Goal: Task Accomplishment & Management: Use online tool/utility

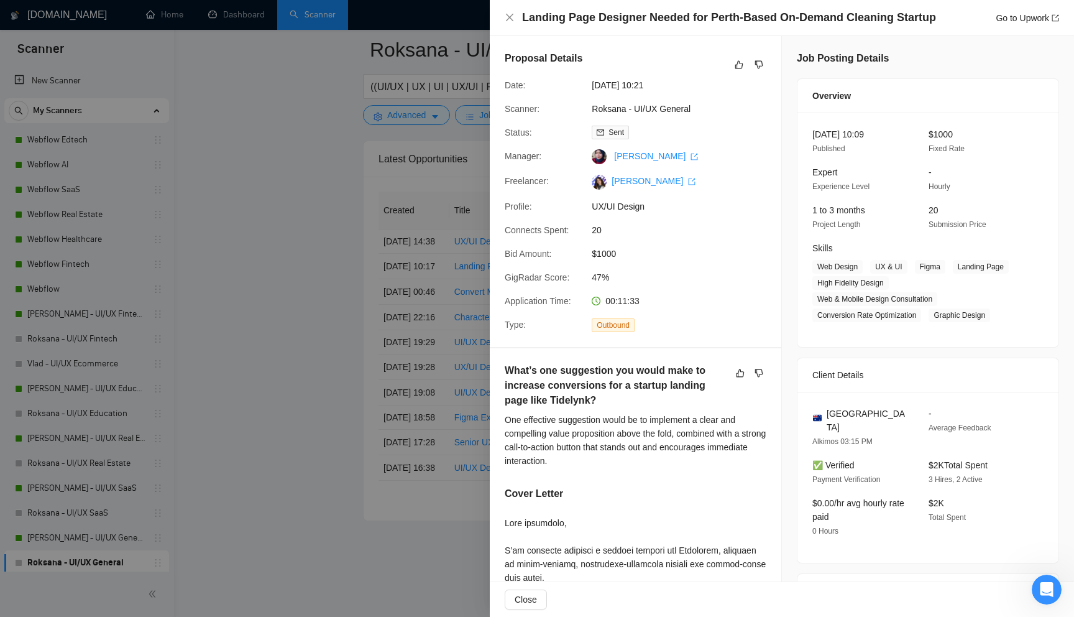
click at [334, 200] on div at bounding box center [537, 308] width 1074 height 617
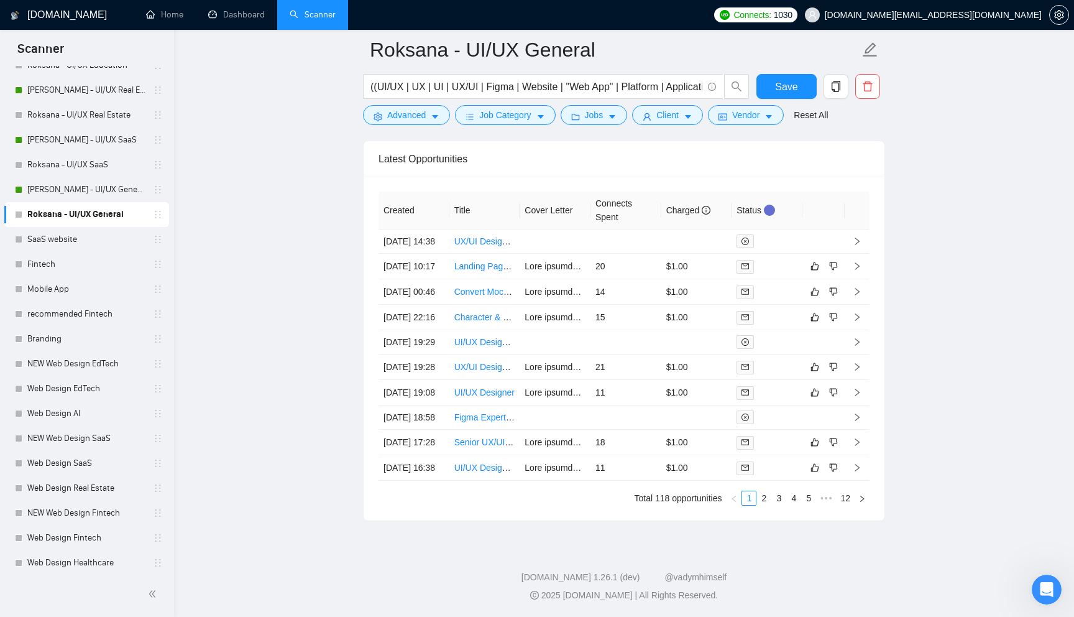
click at [961, 15] on span "[DOMAIN_NAME][EMAIL_ADDRESS][DOMAIN_NAME]" at bounding box center [933, 15] width 217 height 0
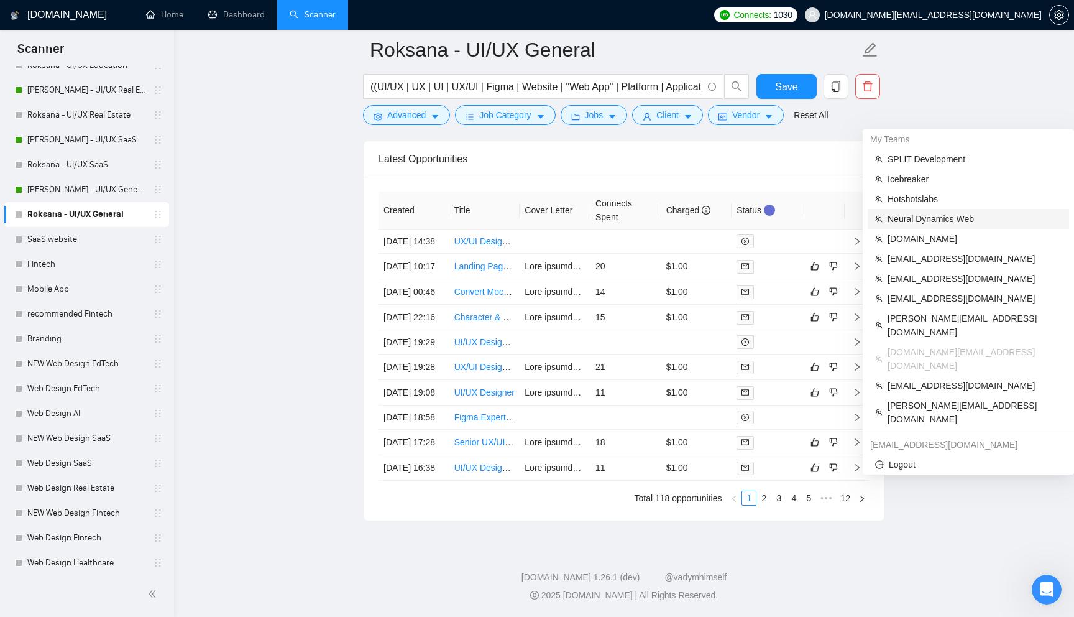
click at [925, 212] on span "Neural Dynamics Web" at bounding box center [975, 219] width 174 height 14
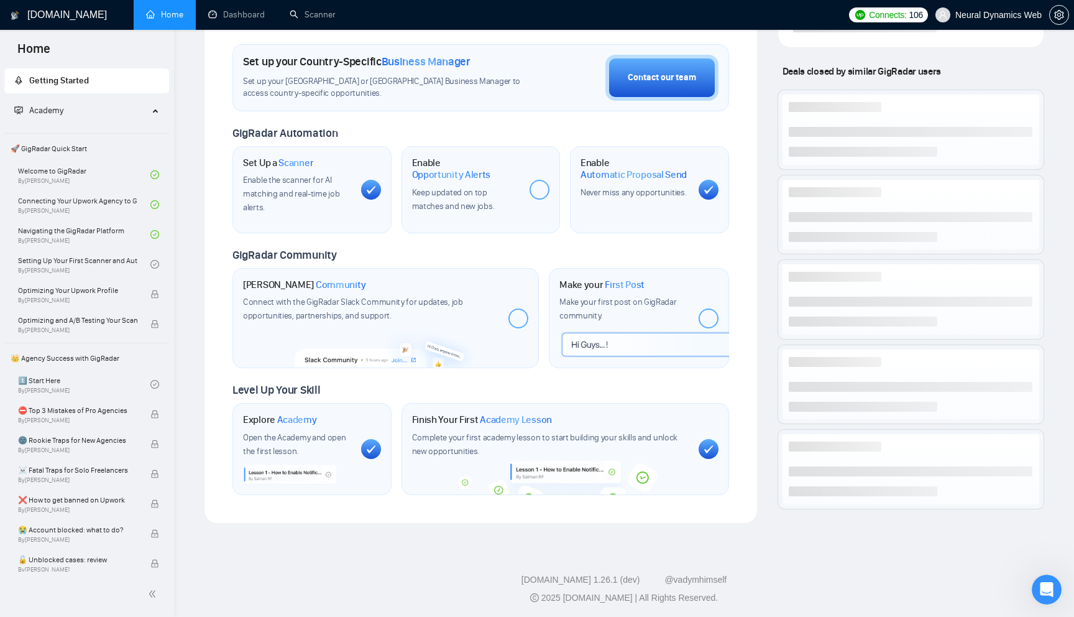
scroll to position [315, 0]
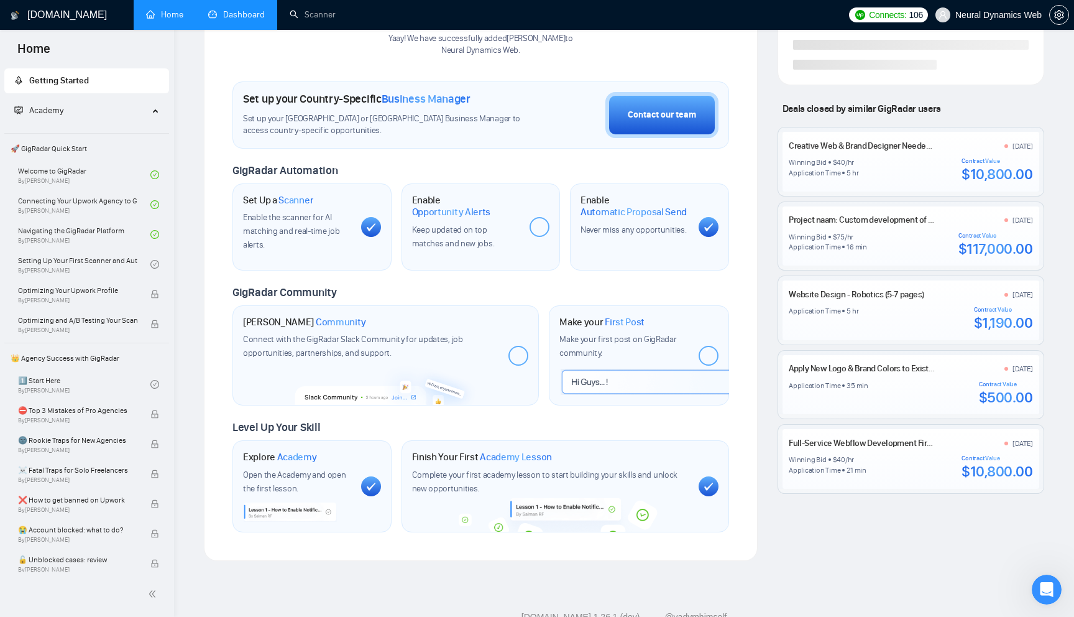
click at [224, 20] on link "Dashboard" at bounding box center [236, 14] width 57 height 11
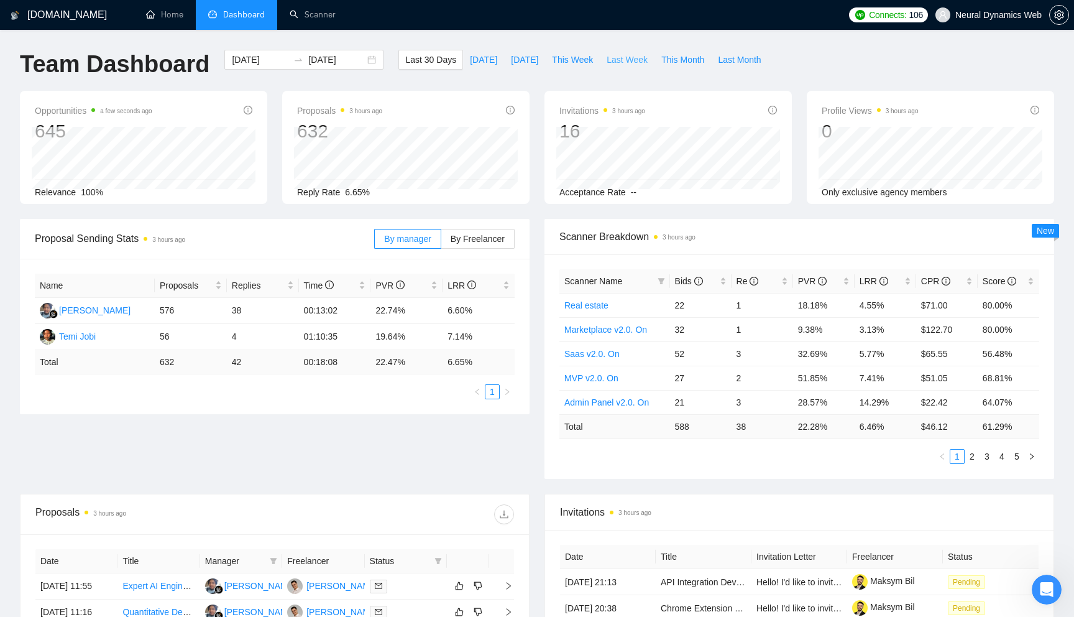
click at [635, 59] on span "Last Week" at bounding box center [627, 60] width 41 height 14
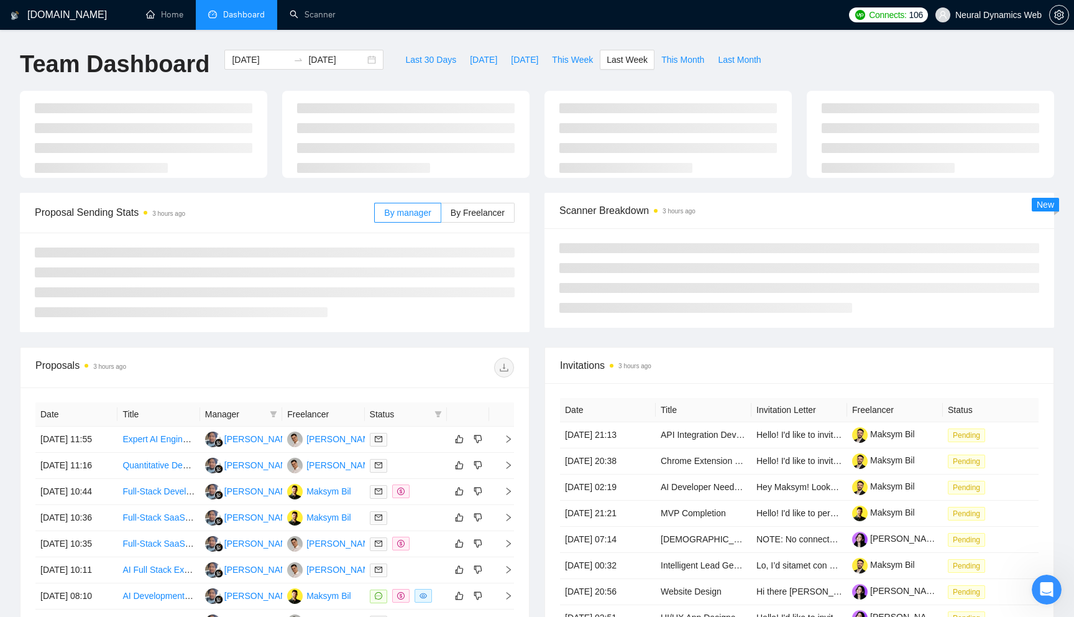
type input "[DATE]"
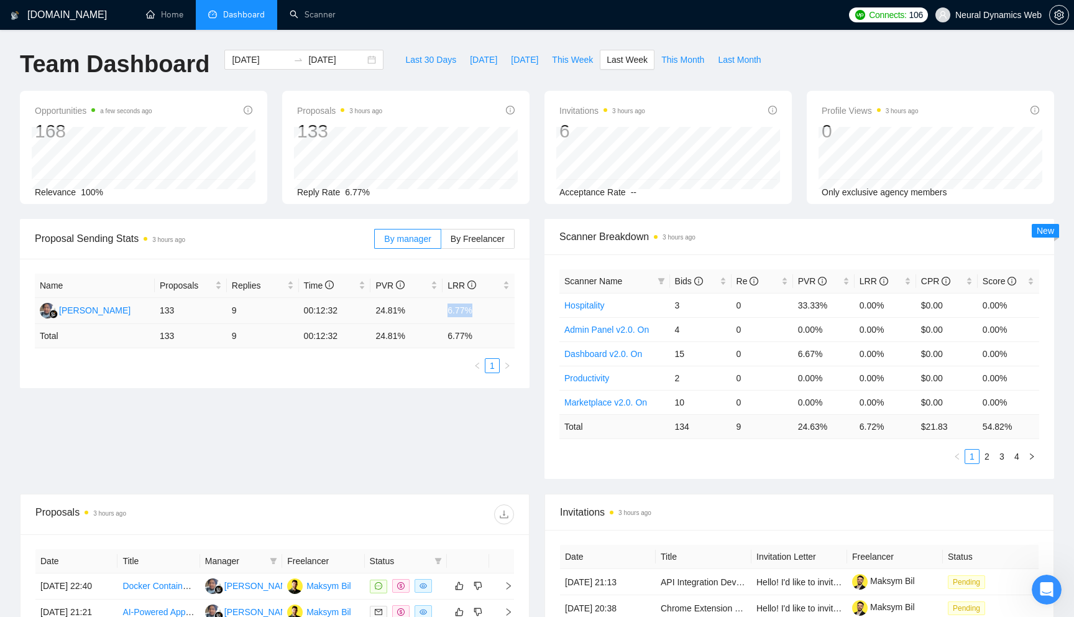
drag, startPoint x: 448, startPoint y: 312, endPoint x: 487, endPoint y: 312, distance: 38.5
click at [485, 312] on td "6.77%" at bounding box center [479, 311] width 72 height 26
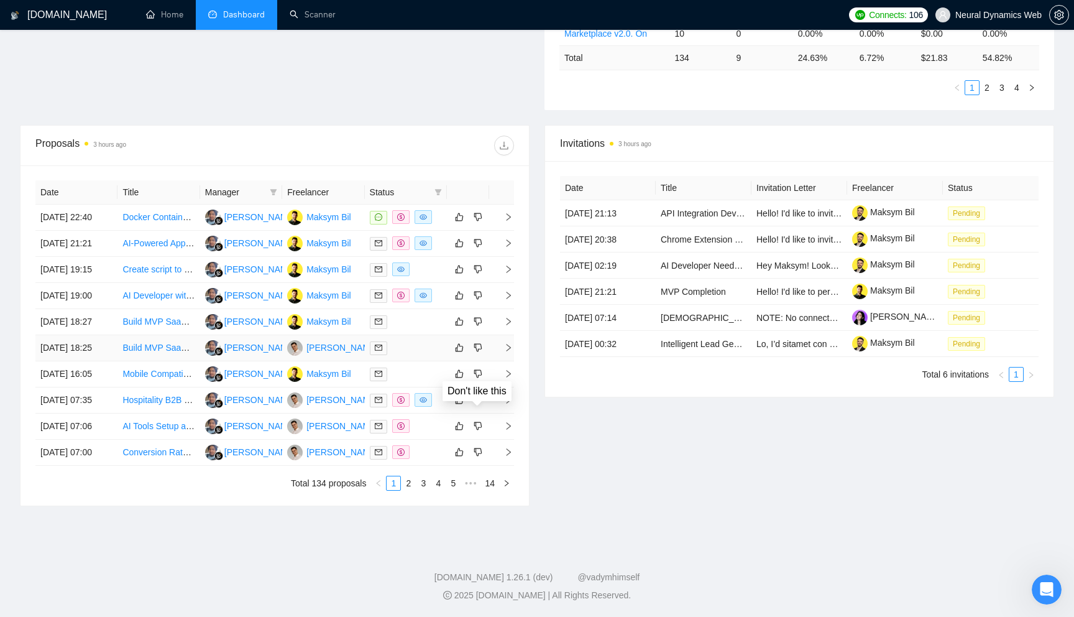
scroll to position [473, 0]
click at [447, 283] on td at bounding box center [468, 296] width 42 height 26
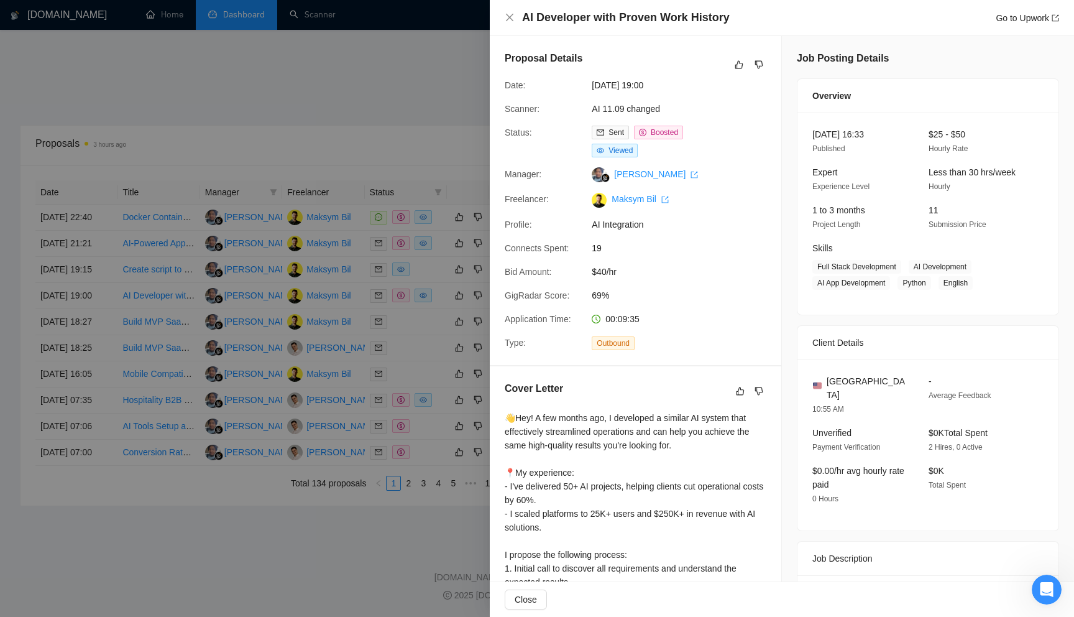
scroll to position [136, 0]
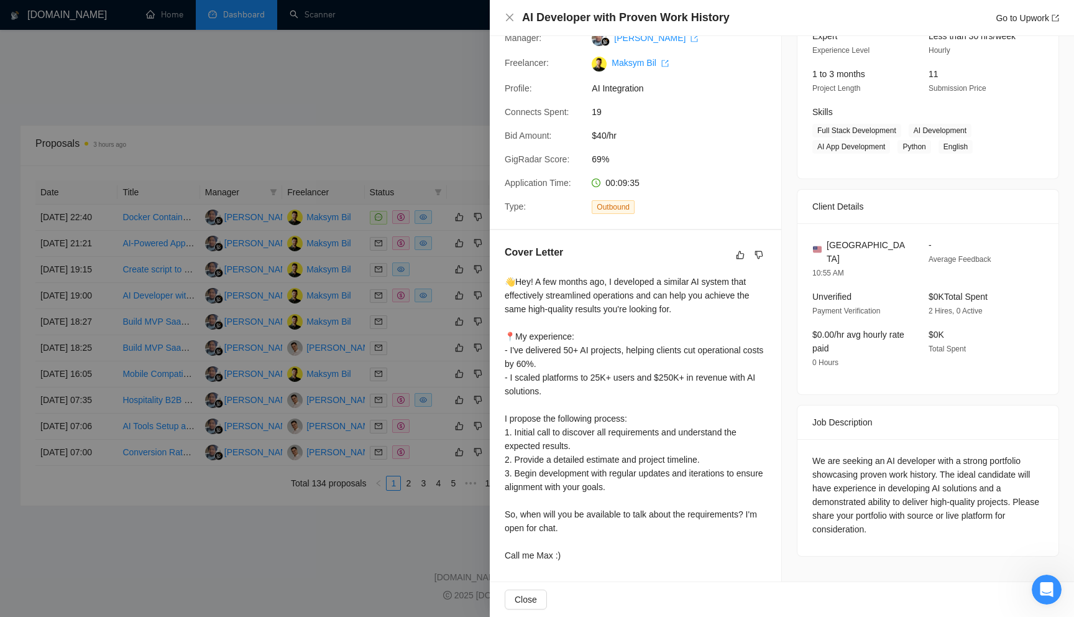
click at [439, 305] on div at bounding box center [537, 308] width 1074 height 617
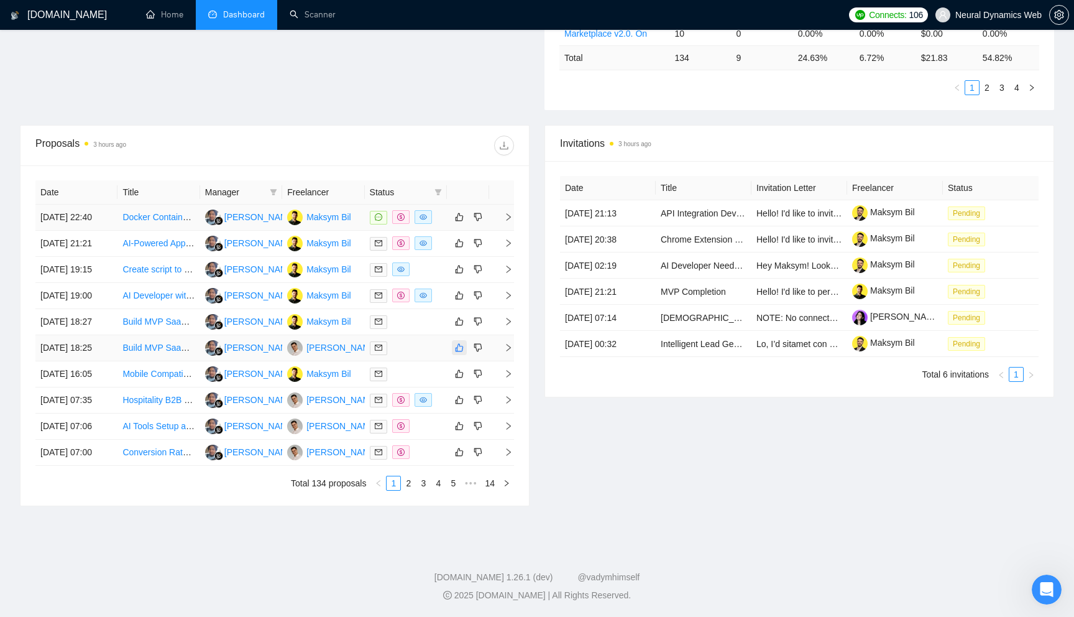
scroll to position [487, 0]
click at [503, 213] on span "right" at bounding box center [503, 217] width 19 height 9
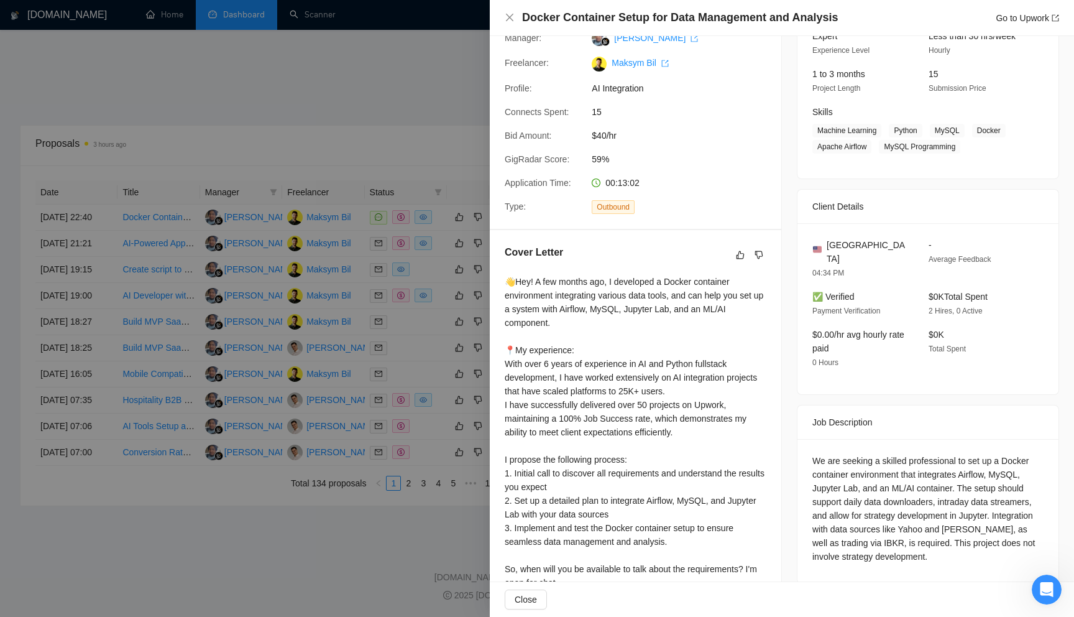
scroll to position [191, 0]
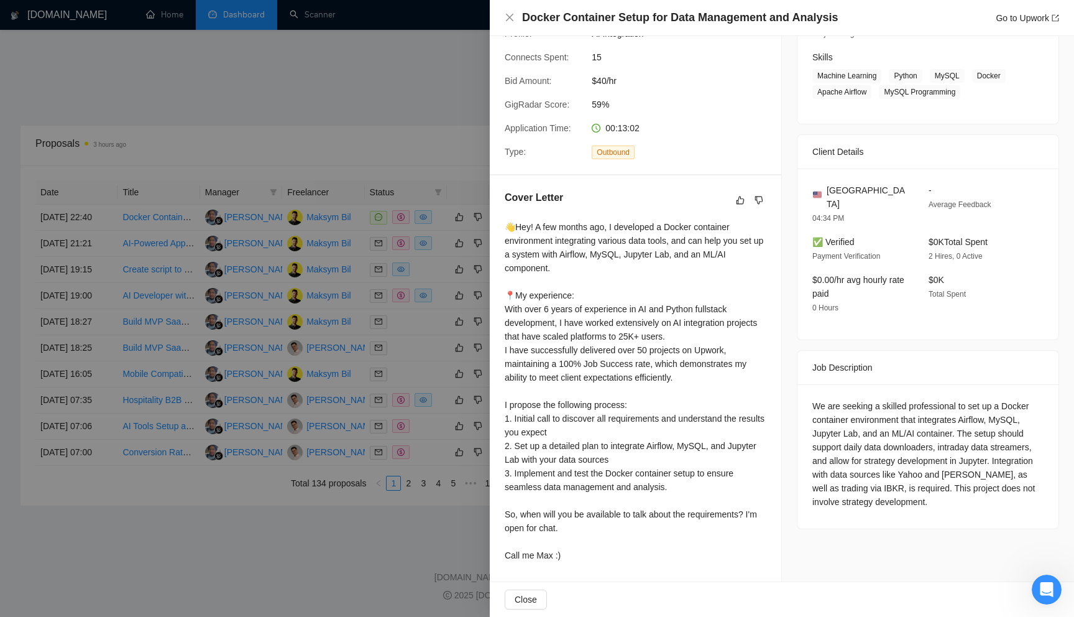
click at [442, 328] on div at bounding box center [537, 308] width 1074 height 617
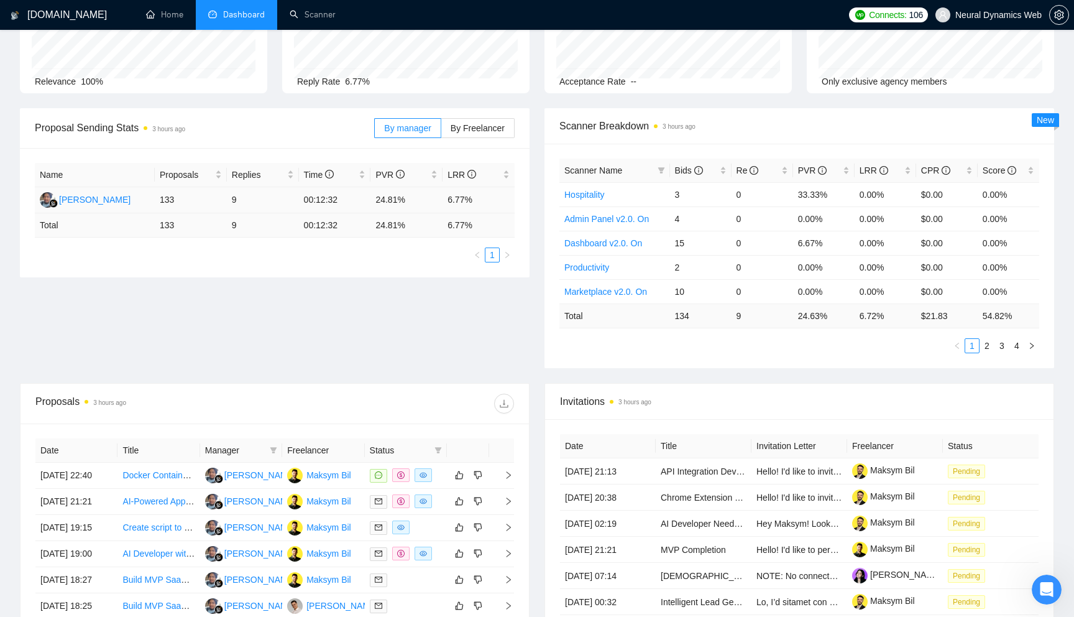
scroll to position [0, 0]
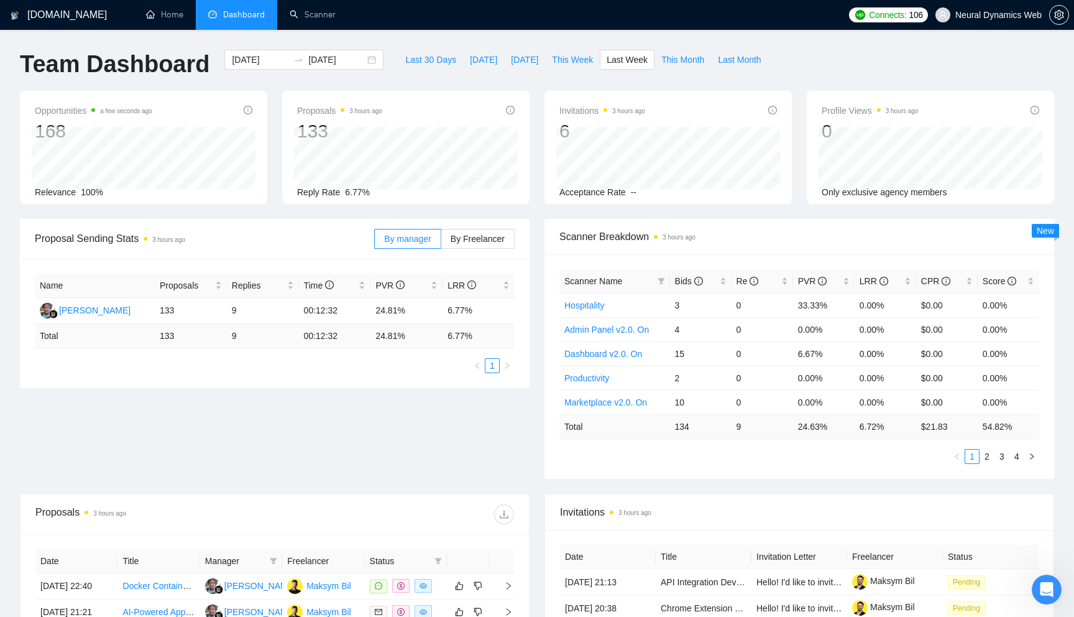
click at [378, 61] on div "[DATE] [DATE]" at bounding box center [304, 70] width 174 height 41
click at [365, 61] on div "[DATE] [DATE]" at bounding box center [303, 60] width 159 height 20
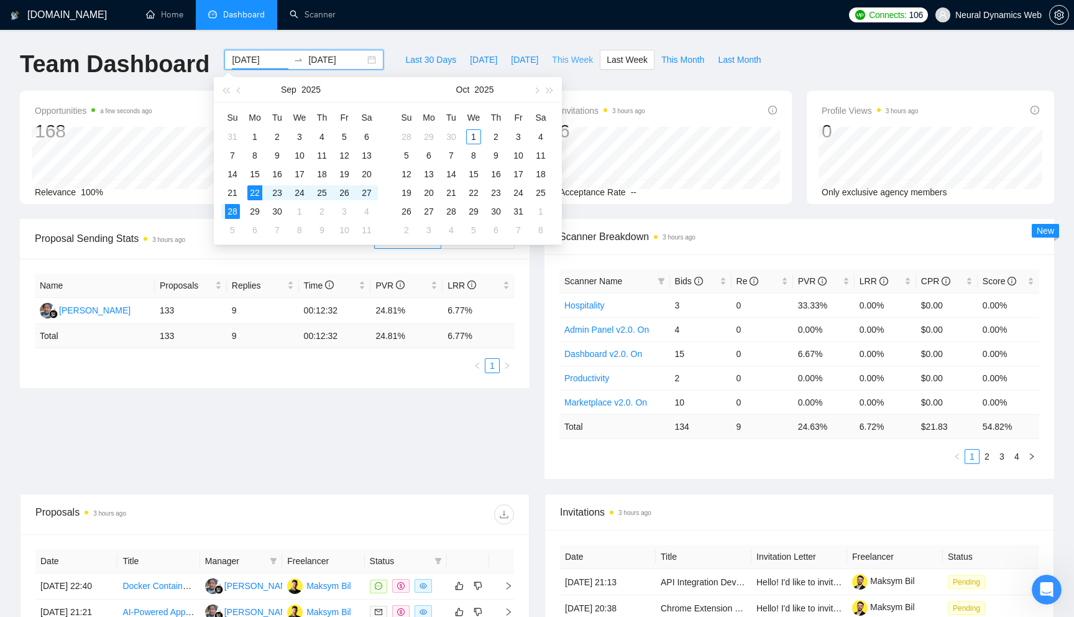
click at [565, 56] on span "This Week" at bounding box center [572, 60] width 41 height 14
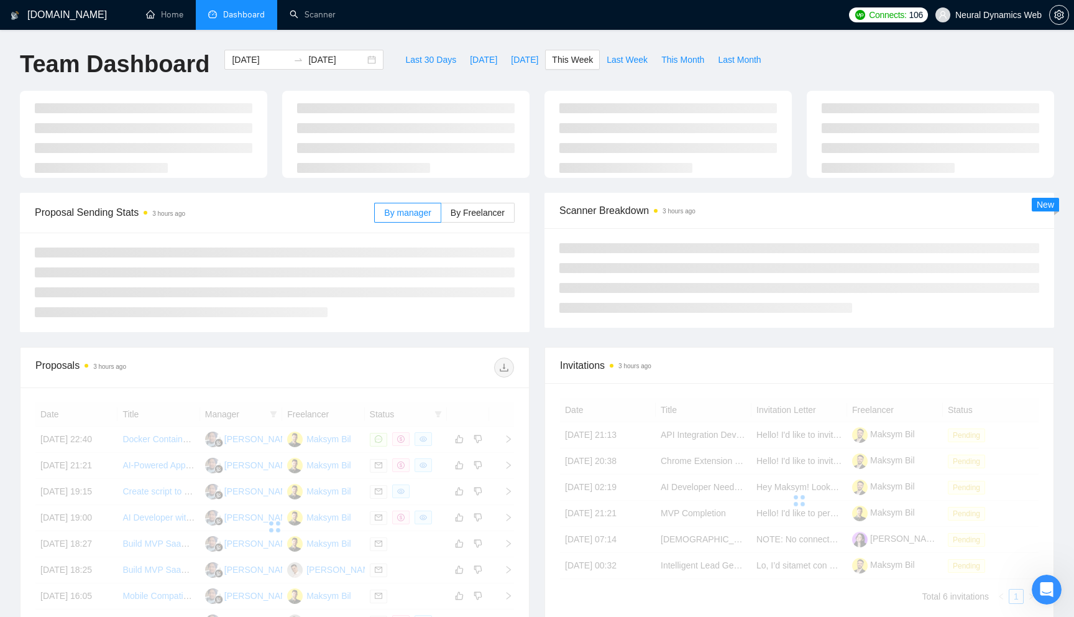
type input "[DATE]"
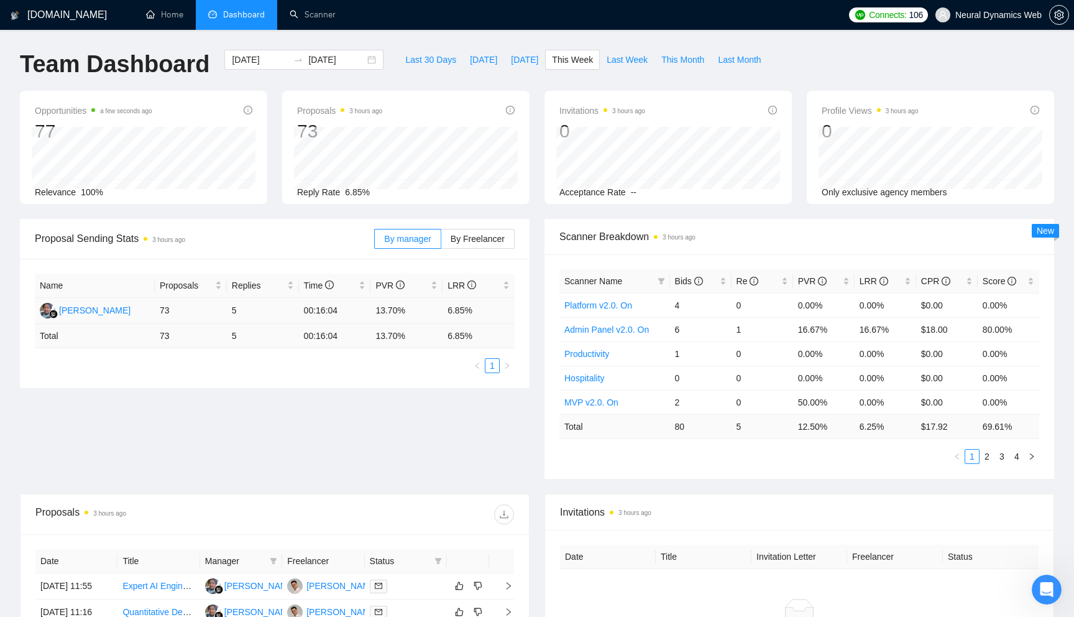
click at [451, 312] on td "6.85%" at bounding box center [479, 311] width 72 height 26
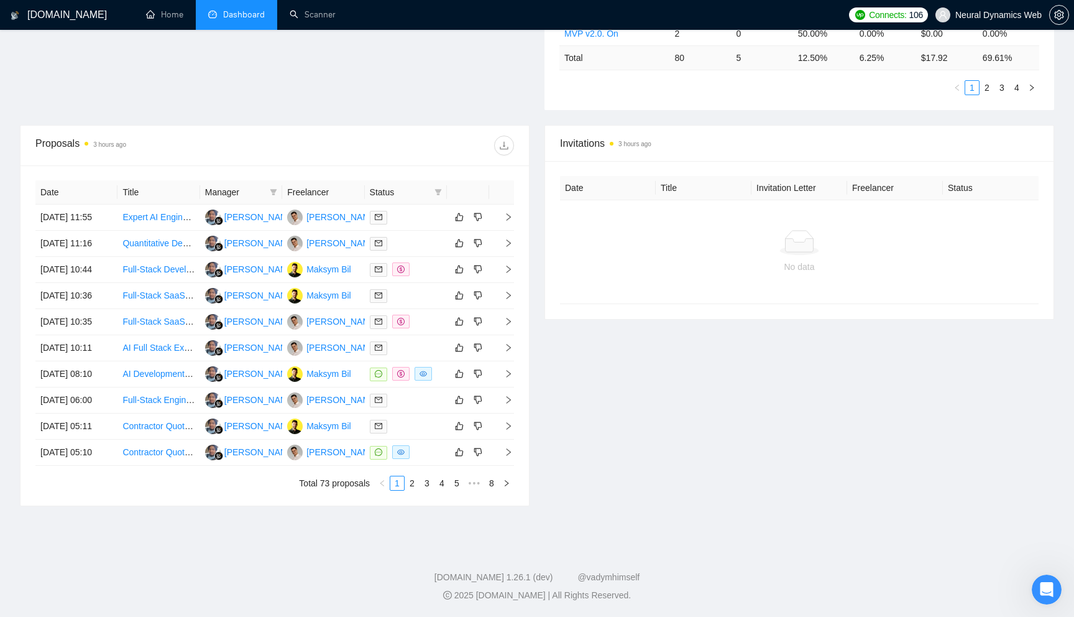
scroll to position [487, 0]
click at [427, 309] on td at bounding box center [406, 322] width 82 height 26
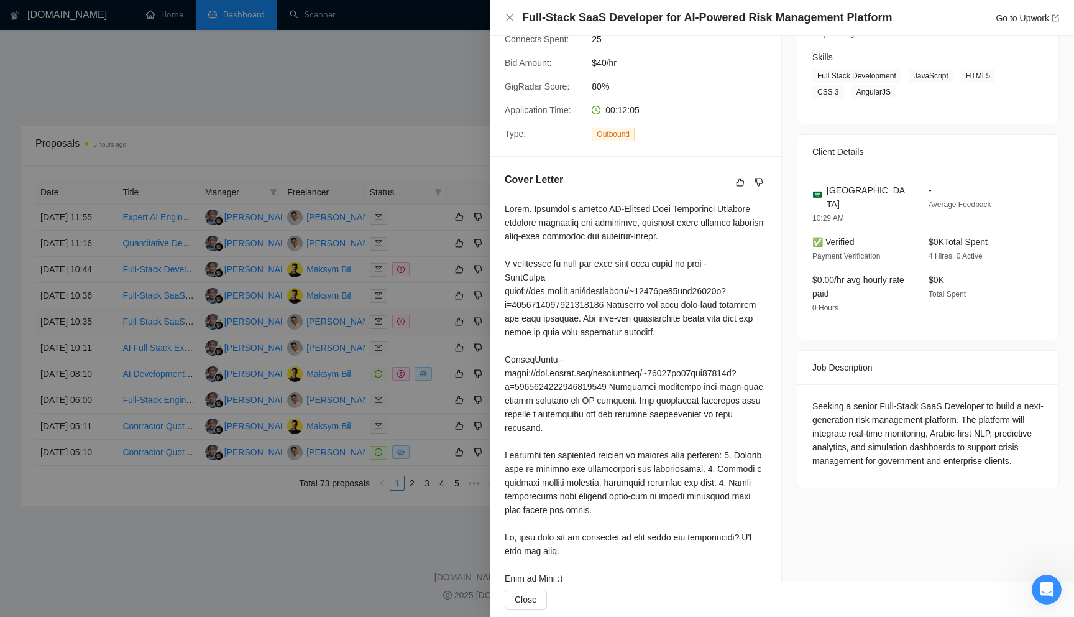
click at [427, 270] on div at bounding box center [537, 308] width 1074 height 617
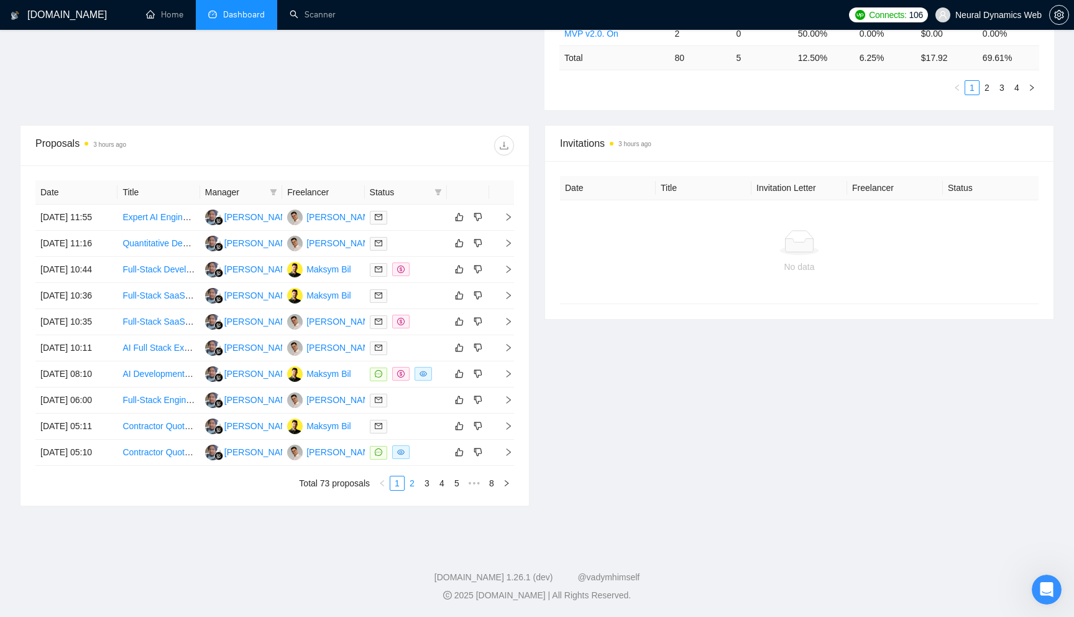
click at [410, 485] on link "2" at bounding box center [412, 483] width 14 height 14
click at [423, 481] on link "3" at bounding box center [427, 483] width 14 height 14
click at [439, 484] on link "4" at bounding box center [442, 483] width 14 height 14
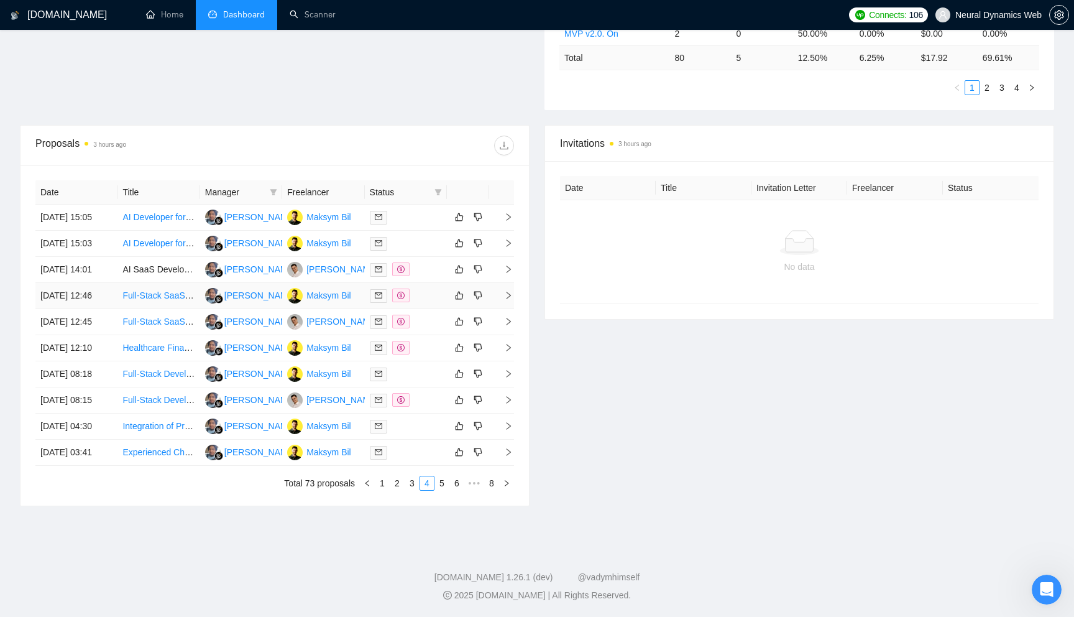
scroll to position [421, 0]
click at [422, 262] on div at bounding box center [406, 269] width 72 height 14
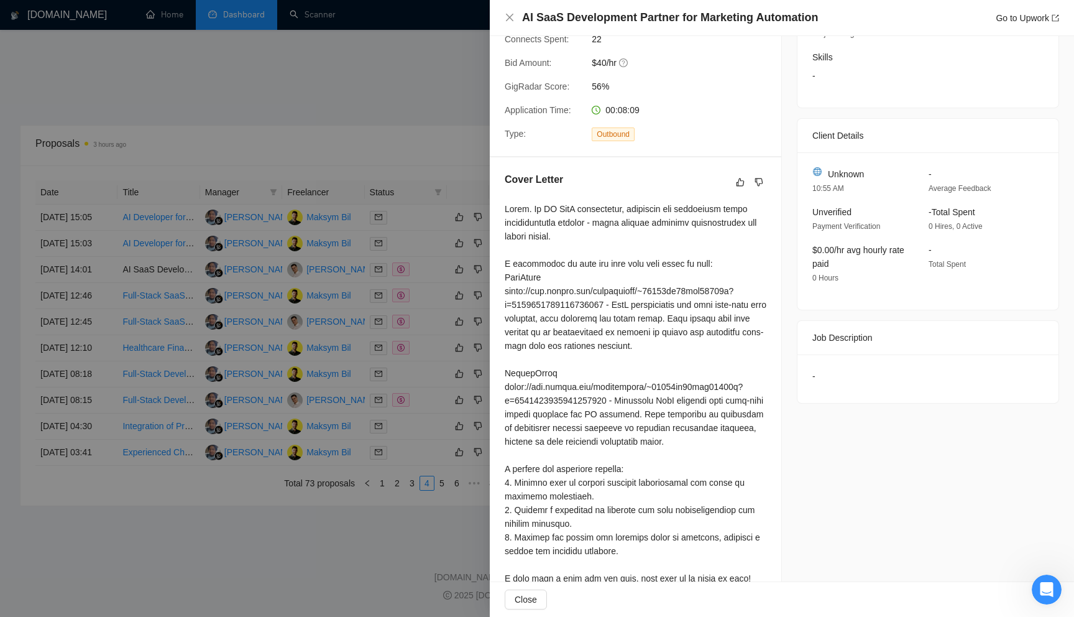
click at [409, 251] on div at bounding box center [537, 308] width 1074 height 617
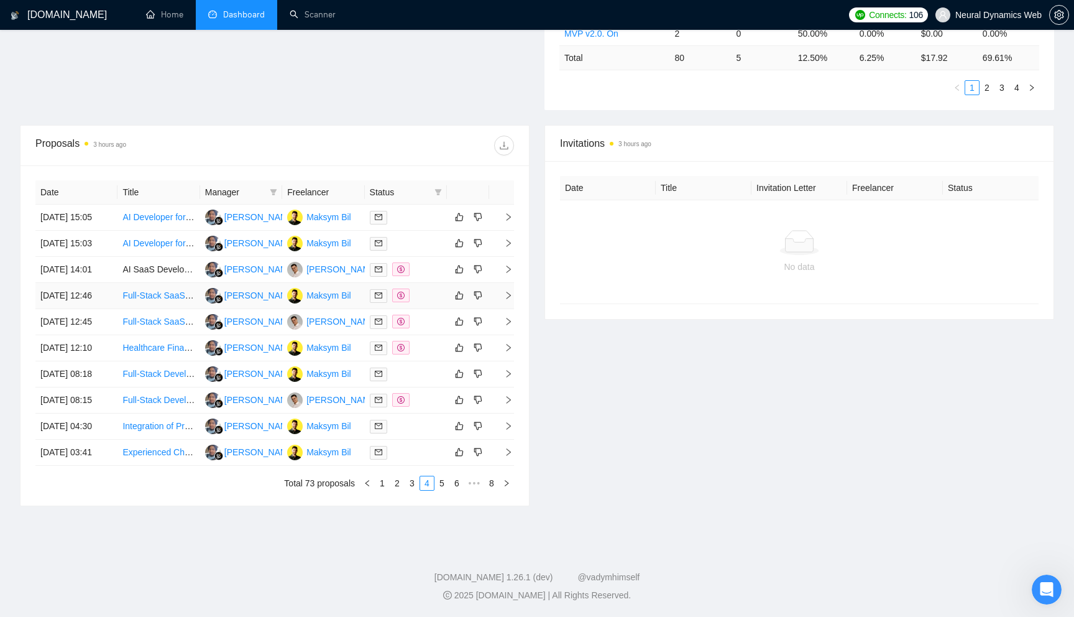
scroll to position [0, 0]
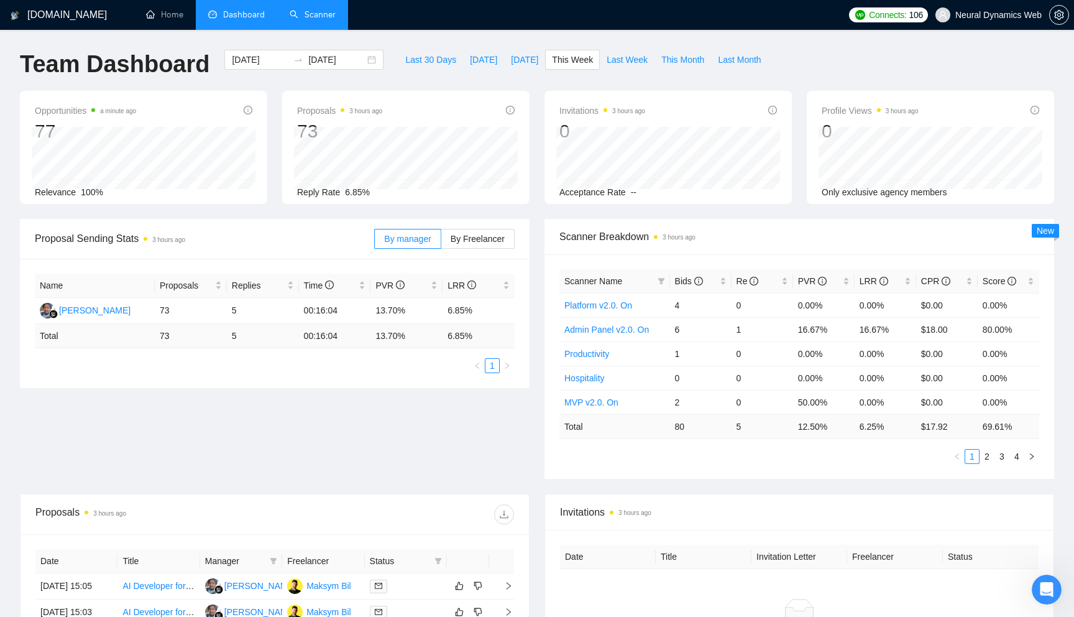
click at [323, 10] on link "Scanner" at bounding box center [313, 14] width 46 height 11
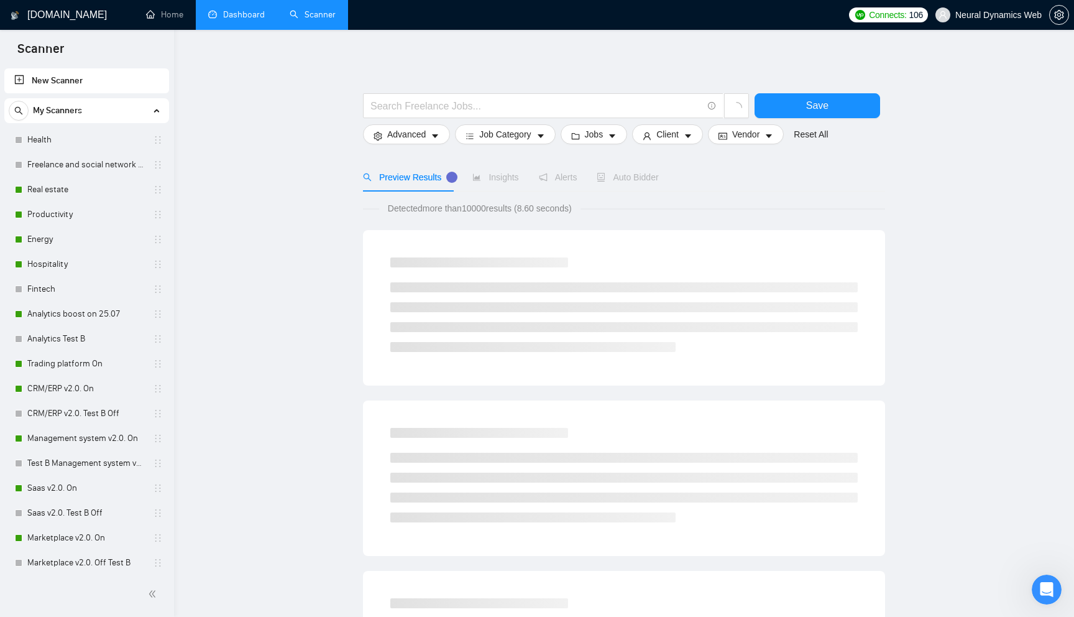
click at [216, 20] on link "Dashboard" at bounding box center [236, 14] width 57 height 11
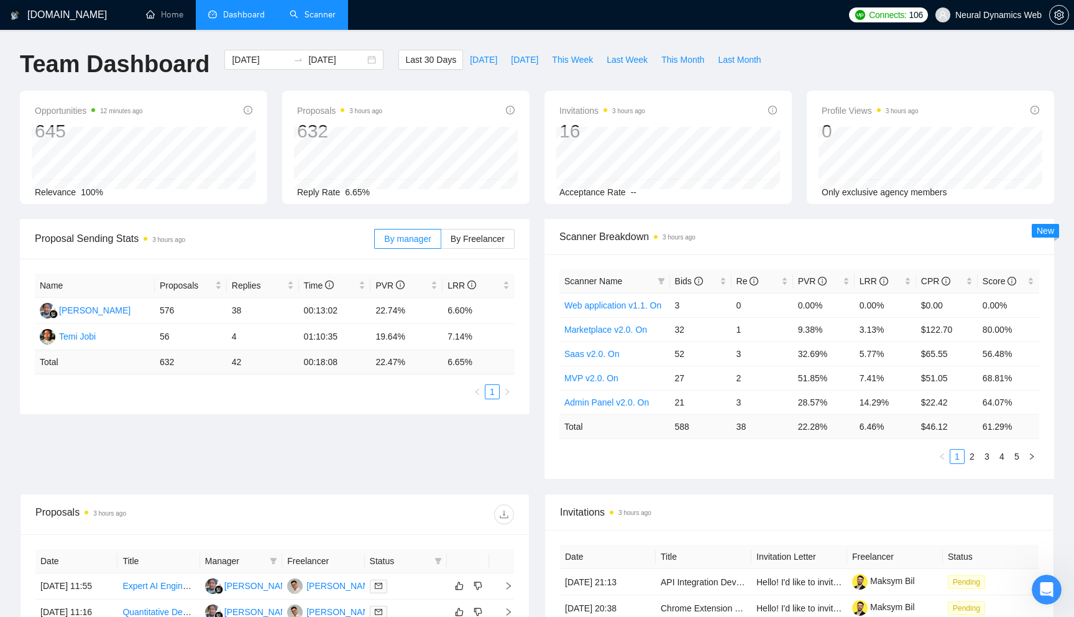
click at [965, 20] on span "Neural Dynamics Web" at bounding box center [988, 15] width 121 height 40
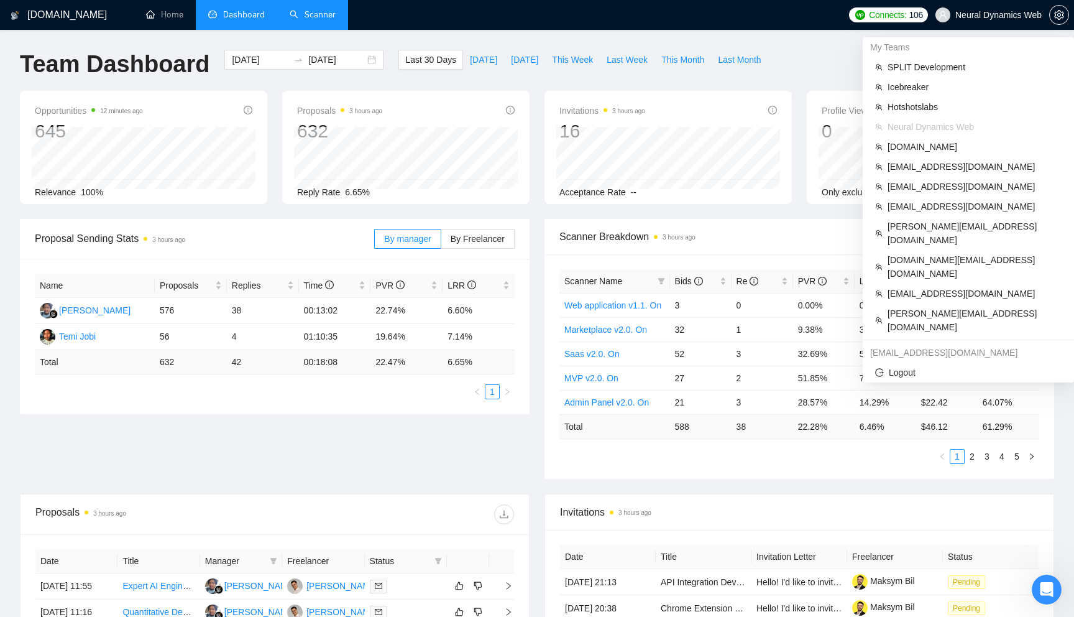
click at [972, 22] on span "Neural Dynamics Web" at bounding box center [988, 15] width 121 height 40
click at [942, 253] on span "[DOMAIN_NAME][EMAIL_ADDRESS][DOMAIN_NAME]" at bounding box center [975, 266] width 174 height 27
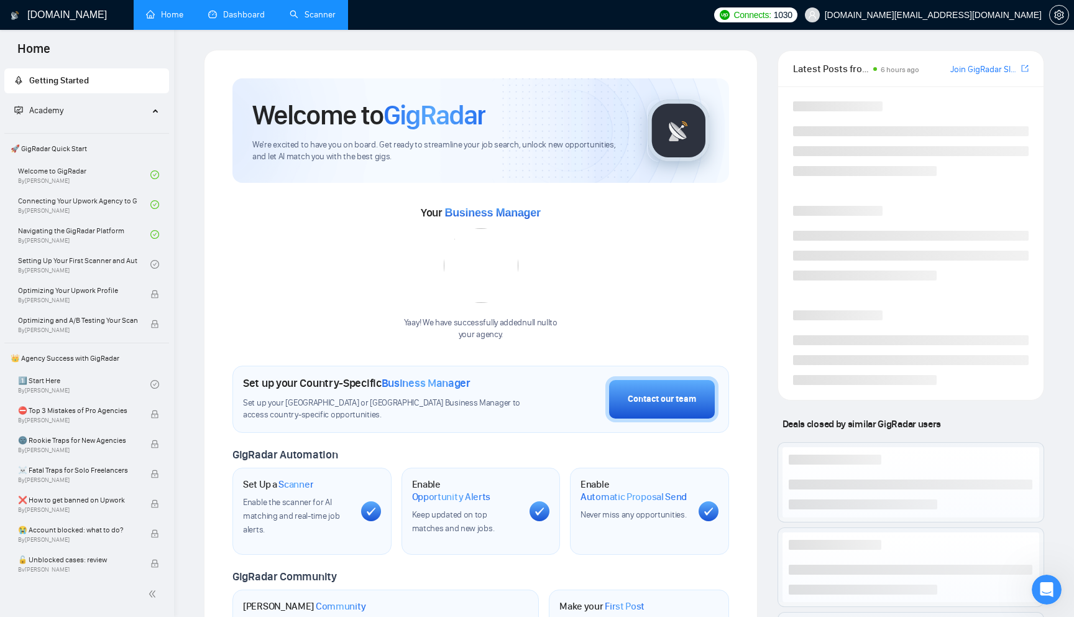
click at [245, 15] on link "Dashboard" at bounding box center [236, 14] width 57 height 11
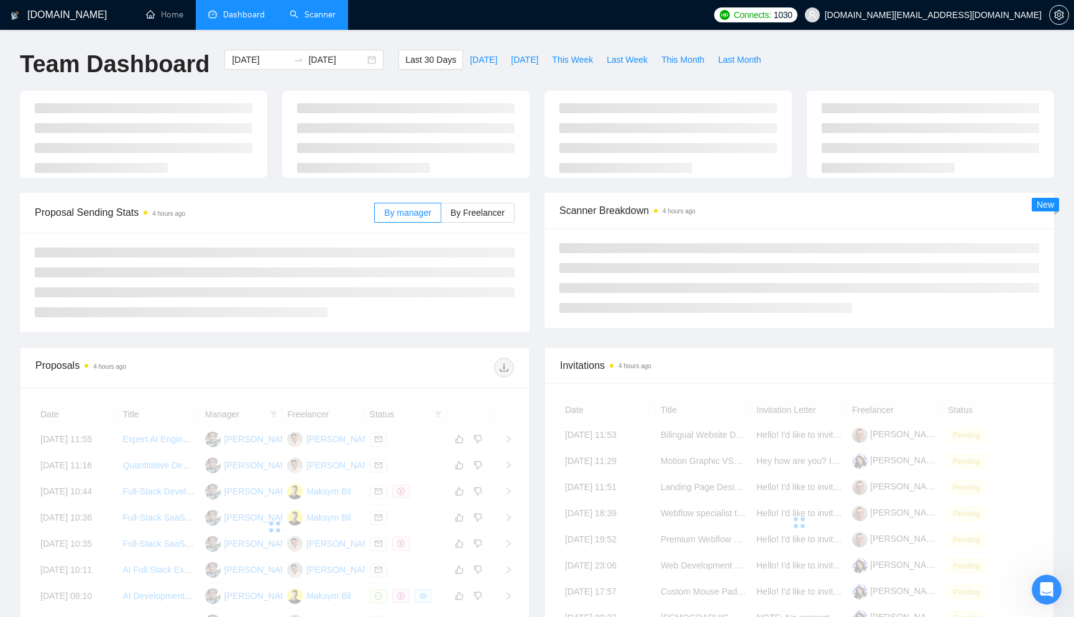
click at [315, 17] on link "Scanner" at bounding box center [313, 14] width 46 height 11
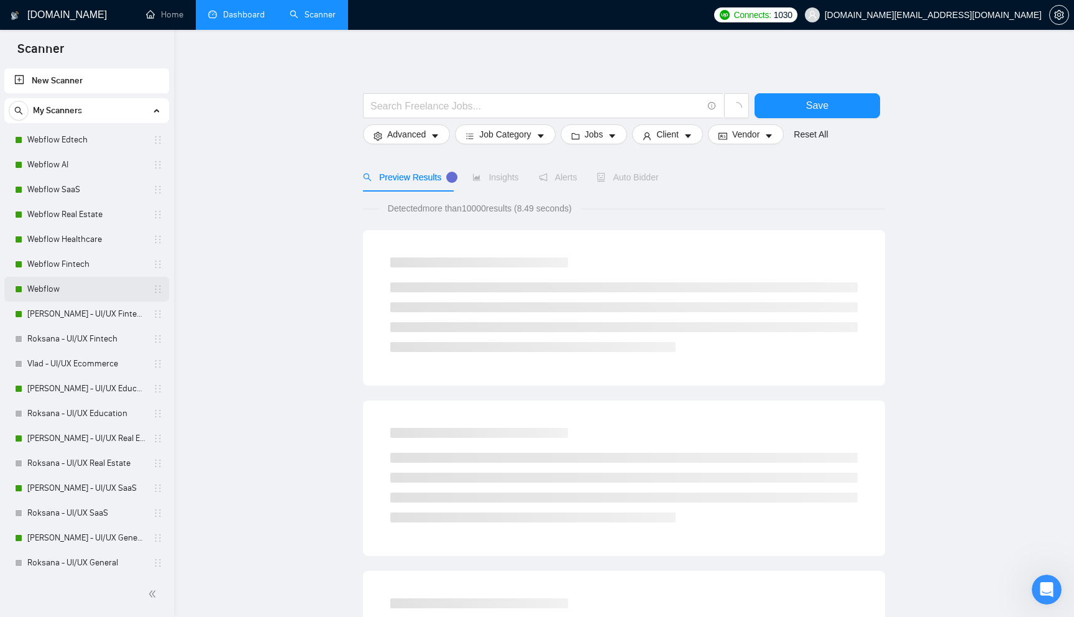
click at [91, 296] on link "Webflow" at bounding box center [86, 289] width 118 height 25
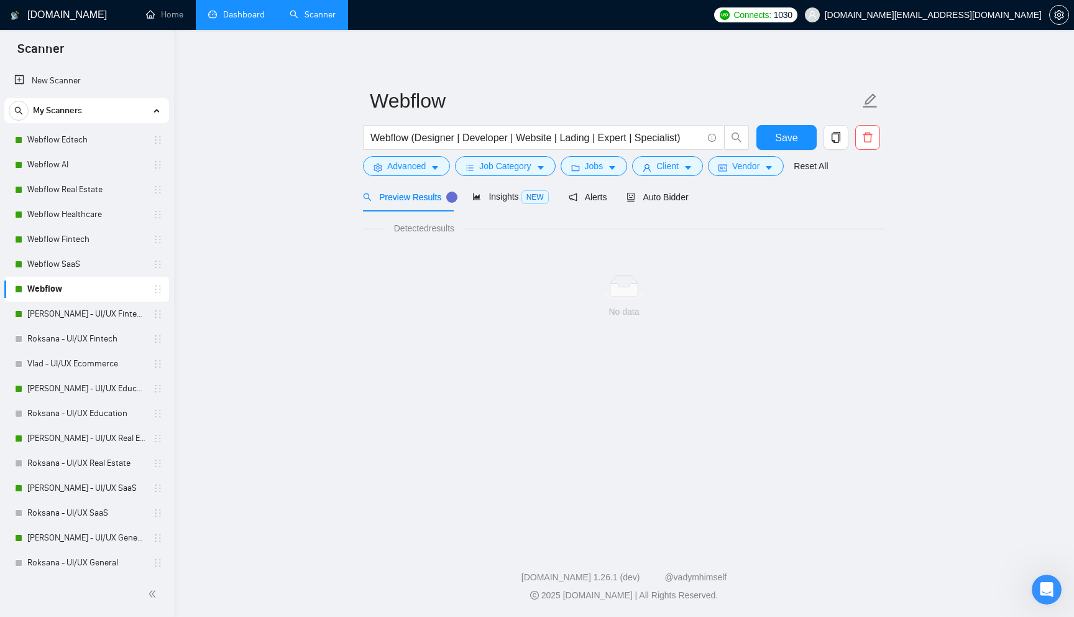
drag, startPoint x: 154, startPoint y: 186, endPoint x: 699, endPoint y: 297, distance: 556.9
